Goal: Task Accomplishment & Management: Manage account settings

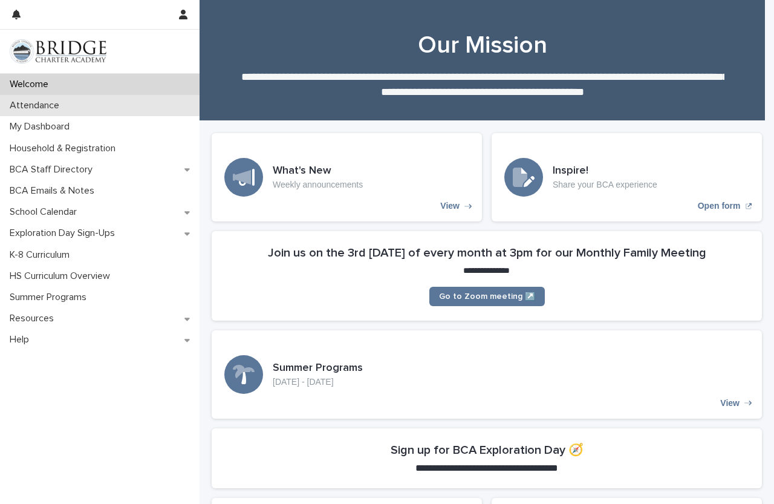
drag, startPoint x: 65, startPoint y: 140, endPoint x: 57, endPoint y: 107, distance: 33.5
click at [57, 107] on p "Attendance" at bounding box center [37, 105] width 64 height 11
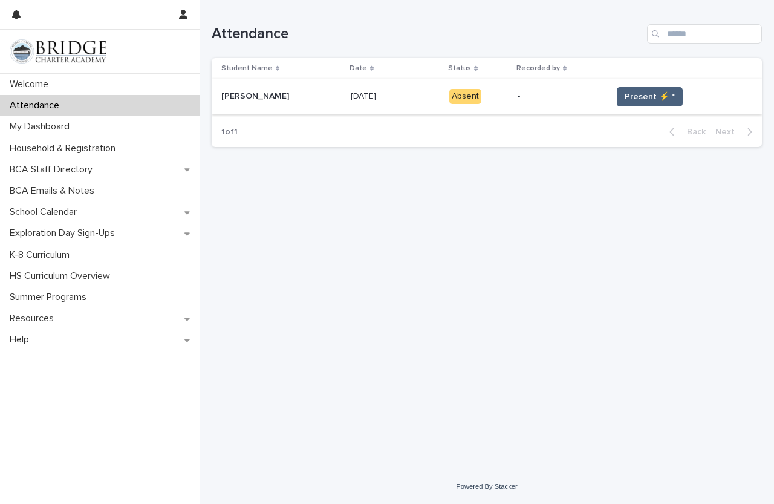
click at [651, 103] on button "Present ⚡ *" at bounding box center [650, 96] width 66 height 19
click at [647, 103] on button "Present ⚡ *" at bounding box center [650, 96] width 66 height 19
click at [647, 99] on span "Present ⚡ *" at bounding box center [650, 97] width 50 height 12
click at [643, 99] on span "Present ⚡ *" at bounding box center [650, 97] width 50 height 12
click at [634, 92] on span "Present ⚡ *" at bounding box center [650, 97] width 50 height 12
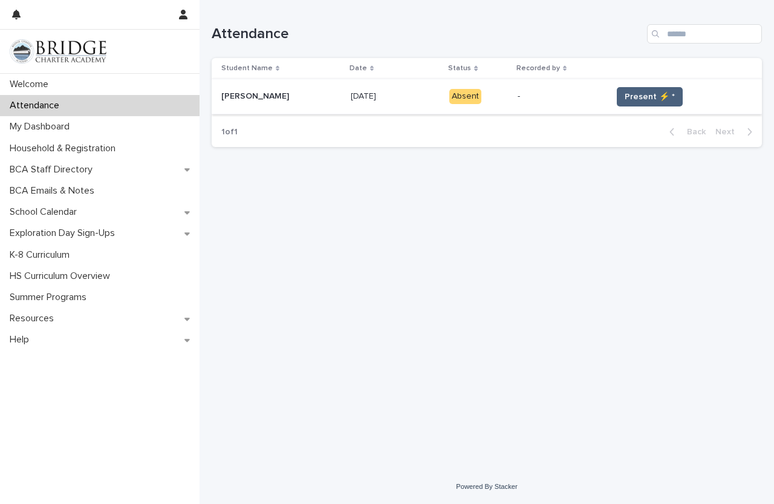
click at [634, 89] on button "Present ⚡ *" at bounding box center [650, 96] width 66 height 19
drag, startPoint x: 654, startPoint y: 103, endPoint x: 672, endPoint y: 103, distance: 17.5
click at [654, 102] on button "Present ⚡ *" at bounding box center [650, 96] width 66 height 19
click at [657, 93] on span "Present ⚡ *" at bounding box center [650, 97] width 50 height 12
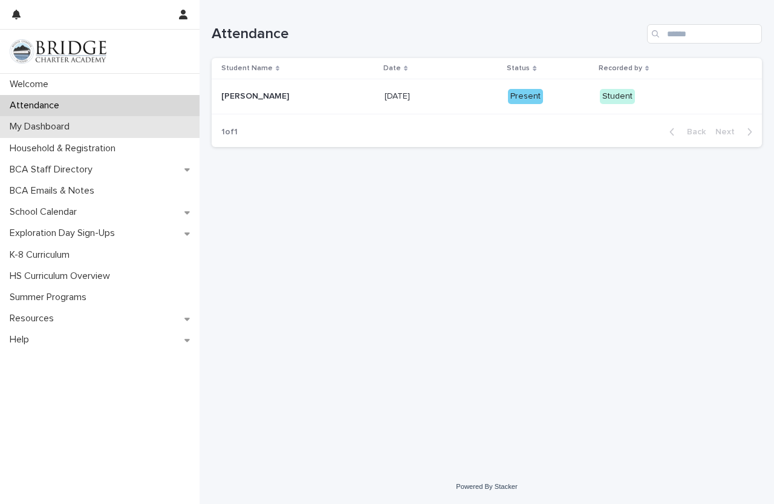
click at [60, 133] on div "My Dashboard" at bounding box center [100, 126] width 200 height 21
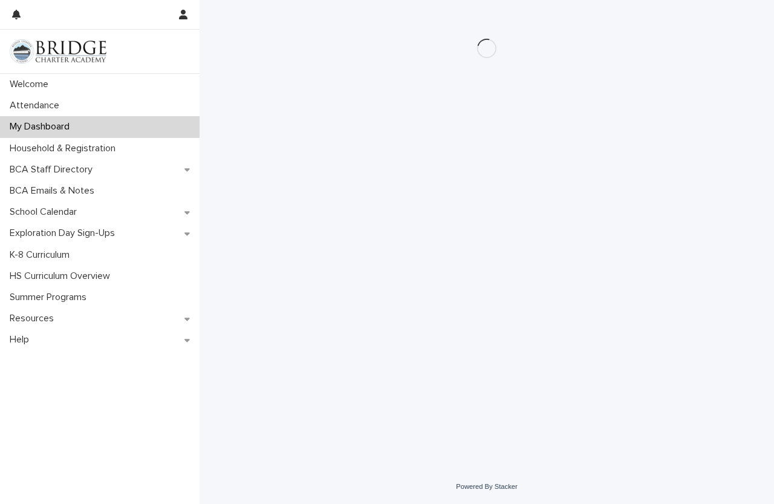
click at [172, 126] on div "My Dashboard" at bounding box center [100, 126] width 200 height 21
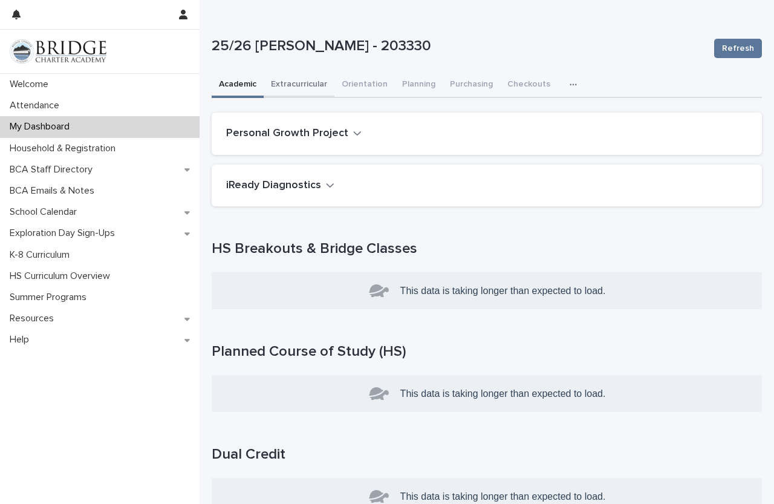
click at [285, 83] on button "Extracurricular" at bounding box center [299, 85] width 71 height 25
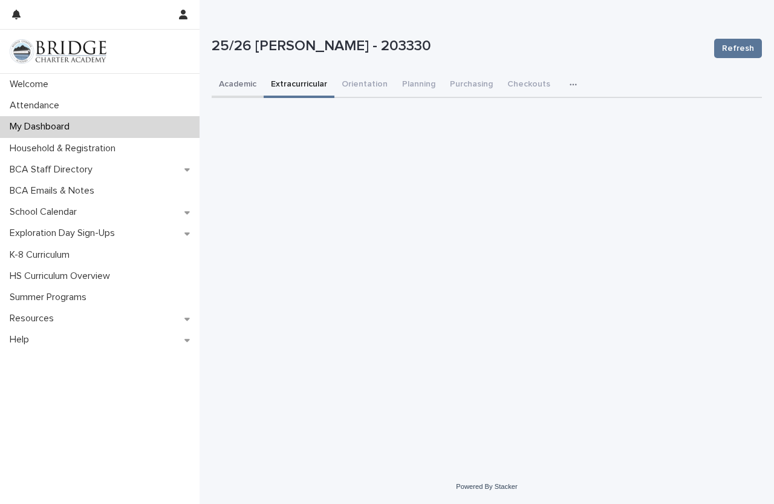
click at [239, 80] on button "Academic" at bounding box center [238, 85] width 52 height 25
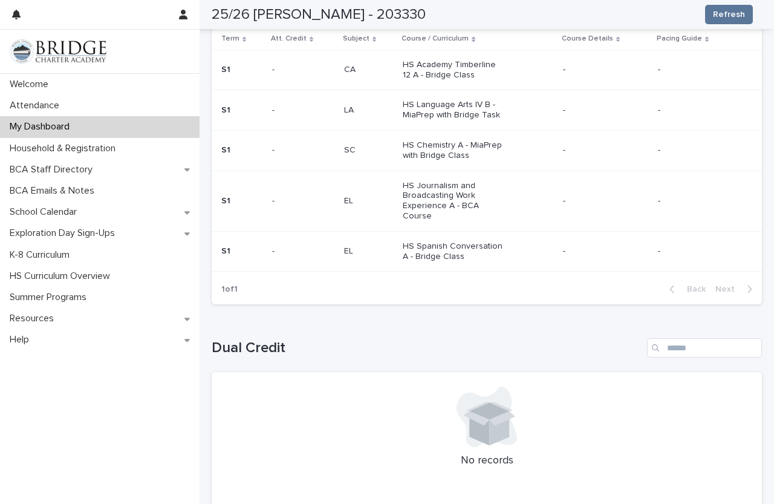
scroll to position [600, 0]
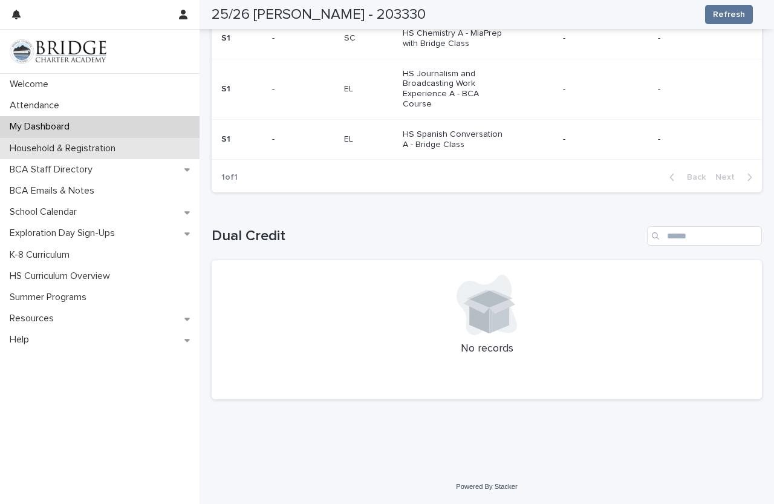
click at [62, 153] on p "Household & Registration" at bounding box center [65, 148] width 120 height 11
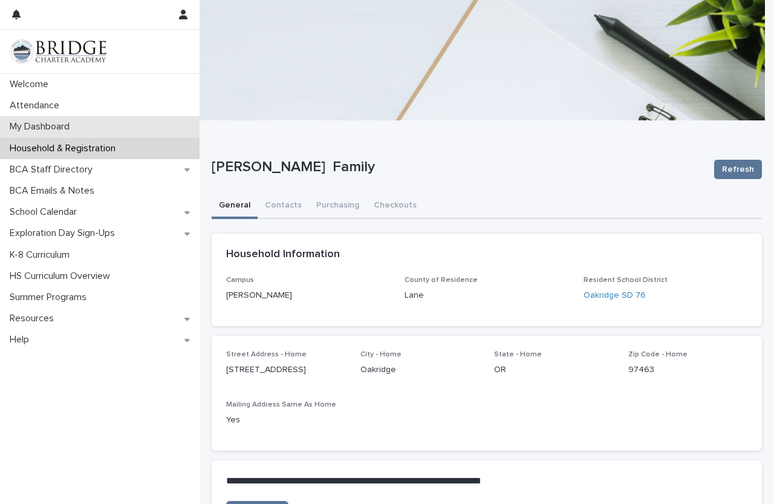
click at [70, 121] on p "My Dashboard" at bounding box center [42, 126] width 74 height 11
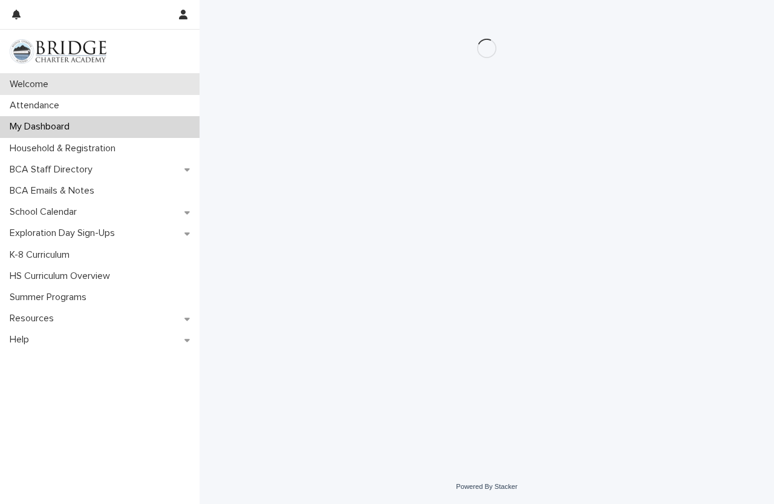
click at [74, 91] on div "Welcome" at bounding box center [100, 84] width 200 height 21
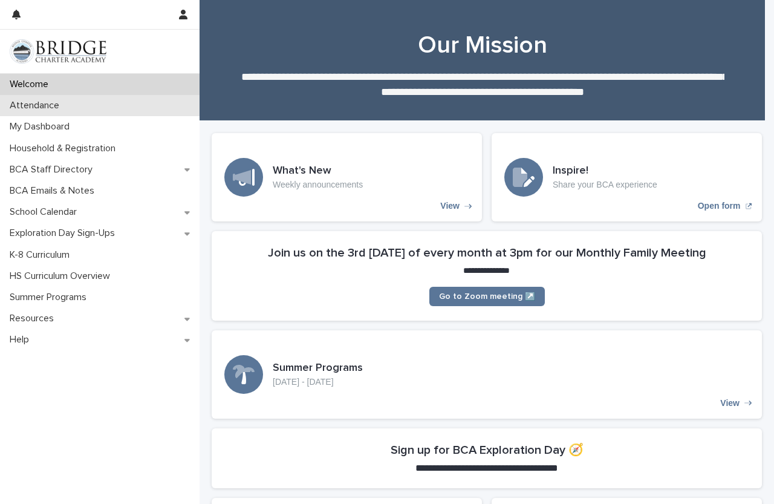
click at [128, 105] on div "Attendance" at bounding box center [100, 105] width 200 height 21
